Goal: Task Accomplishment & Management: Manage account settings

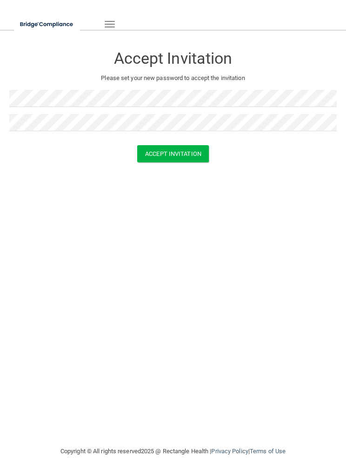
click at [190, 152] on button "Accept Invitation" at bounding box center [173, 153] width 72 height 17
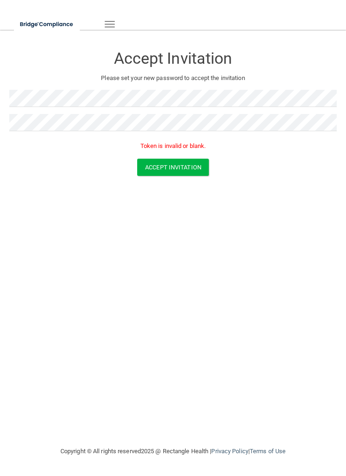
click at [167, 169] on button "Accept Invitation" at bounding box center [173, 167] width 72 height 17
click at [187, 165] on button "Accept Invitation" at bounding box center [173, 167] width 72 height 17
click at [164, 164] on button "Accept Invitation" at bounding box center [173, 167] width 72 height 17
click at [160, 164] on button "Accept Invitation" at bounding box center [173, 167] width 72 height 17
click at [196, 166] on button "Accept Invitation" at bounding box center [173, 167] width 72 height 17
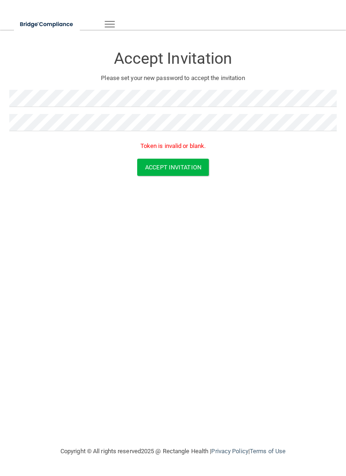
click at [110, 19] on button "Toggle navigation" at bounding box center [109, 24] width 20 height 16
click at [104, 20] on button "Toggle navigation" at bounding box center [109, 24] width 20 height 16
click at [114, 16] on button "Toggle navigation" at bounding box center [109, 24] width 20 height 16
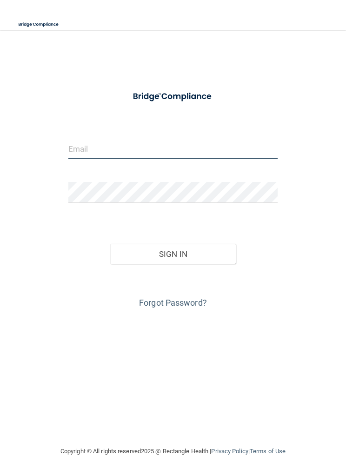
click at [206, 149] on input "email" at bounding box center [173, 148] width 210 height 21
type input "bacosta88@yahoo.com"
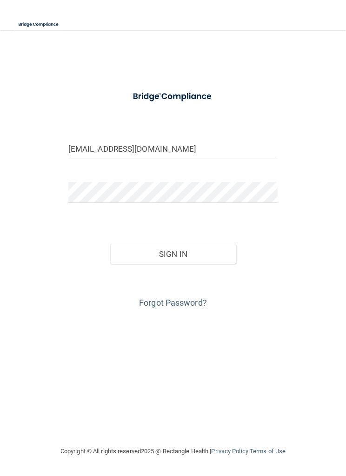
click at [207, 245] on button "Sign In" at bounding box center [173, 254] width 126 height 20
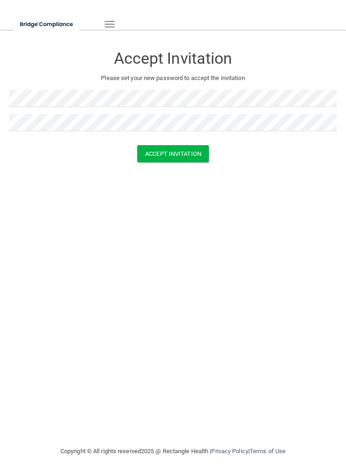
click at [197, 153] on button "Accept Invitation" at bounding box center [173, 153] width 72 height 17
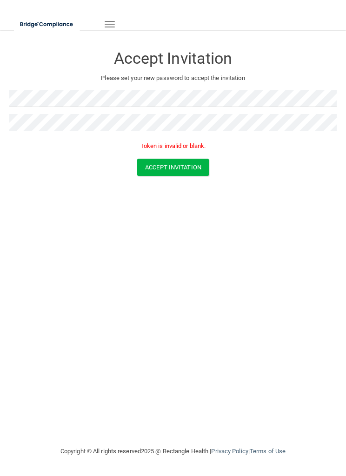
click at [113, 20] on button "Toggle navigation" at bounding box center [109, 24] width 20 height 16
click at [110, 16] on button "Toggle navigation" at bounding box center [109, 24] width 20 height 16
click at [107, 18] on button "Toggle navigation" at bounding box center [109, 24] width 20 height 16
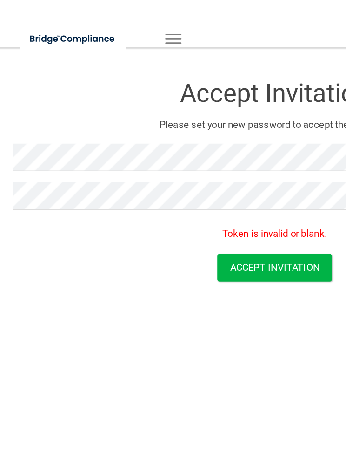
click at [107, 18] on button "Toggle navigation" at bounding box center [109, 24] width 20 height 16
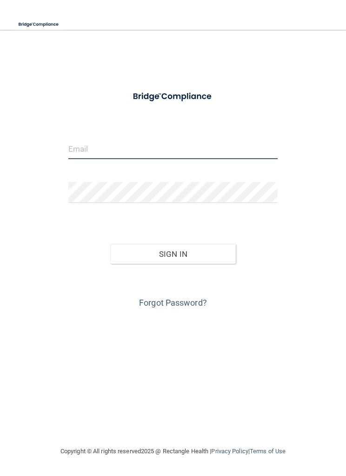
click at [213, 158] on input "email" at bounding box center [173, 148] width 210 height 21
type input "[EMAIL_ADDRESS][DOMAIN_NAME]"
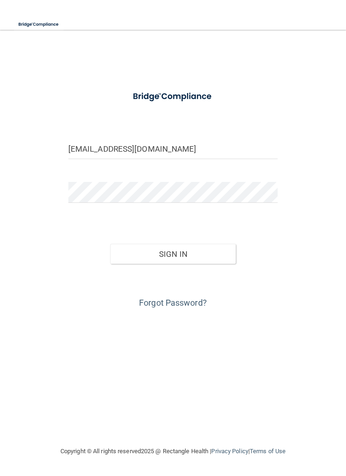
click at [207, 254] on button "Sign In" at bounding box center [173, 254] width 126 height 20
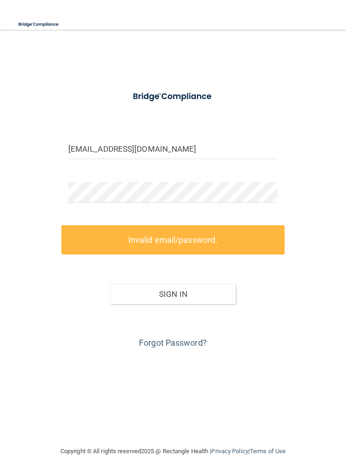
click at [192, 345] on link "Forgot Password?" at bounding box center [173, 343] width 68 height 10
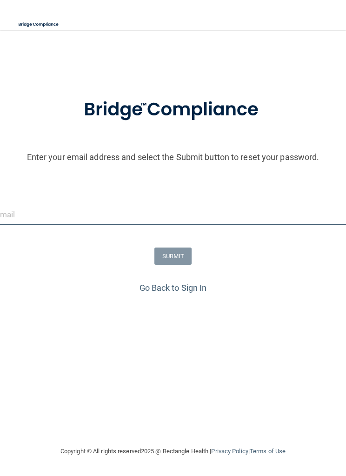
click at [232, 214] on input "email" at bounding box center [172, 214] width 355 height 21
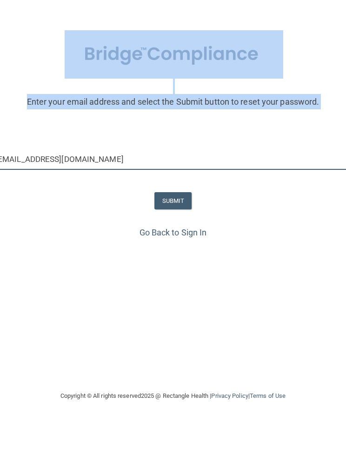
click at [8, 204] on input "[EMAIL_ADDRESS][DOMAIN_NAME]" at bounding box center [172, 214] width 355 height 21
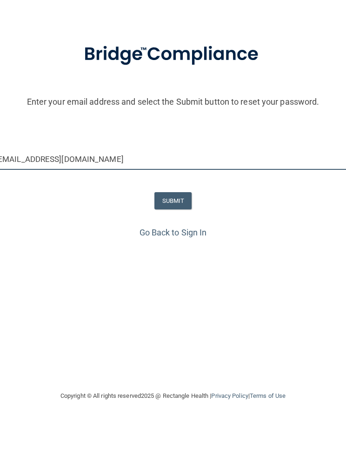
type input "[EMAIL_ADDRESS][DOMAIN_NAME]"
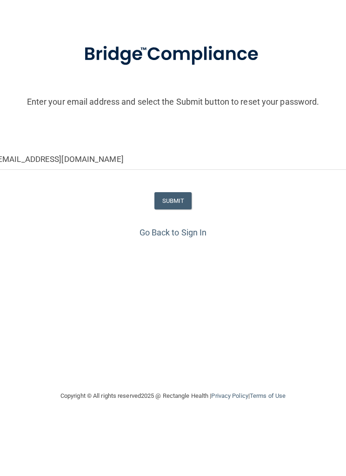
click at [168, 247] on button "SUBMIT" at bounding box center [173, 255] width 38 height 17
